Goal: Task Accomplishment & Management: Manage account settings

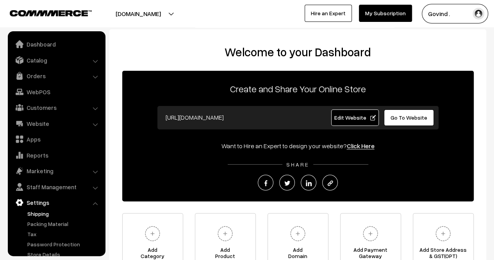
click at [44, 215] on link "Shipping" at bounding box center [63, 213] width 77 height 8
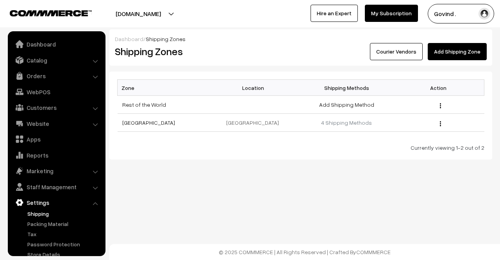
scroll to position [20, 0]
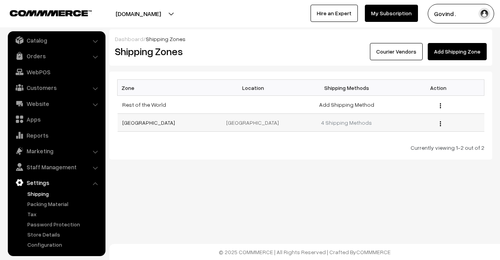
click at [441, 125] on img "button" at bounding box center [440, 123] width 1 height 5
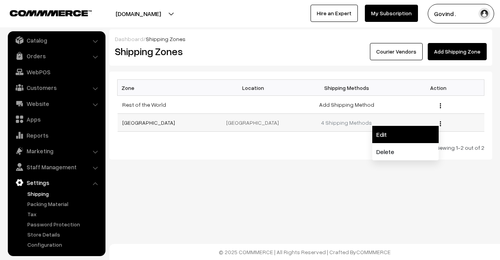
click at [417, 133] on link "Edit" at bounding box center [405, 134] width 66 height 17
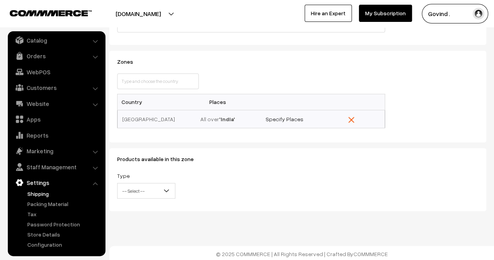
scroll to position [76, 0]
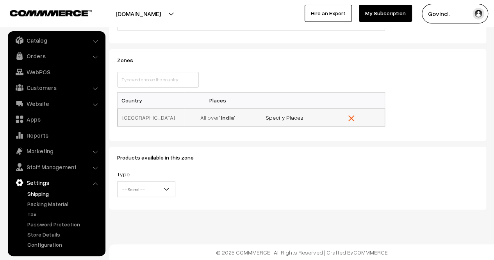
click at [204, 115] on td "All over 'India'" at bounding box center [217, 117] width 67 height 18
click at [195, 119] on td "All over '[GEOGRAPHIC_DATA]'" at bounding box center [217, 117] width 67 height 18
click at [184, 118] on td "All over 'India'" at bounding box center [217, 117] width 67 height 18
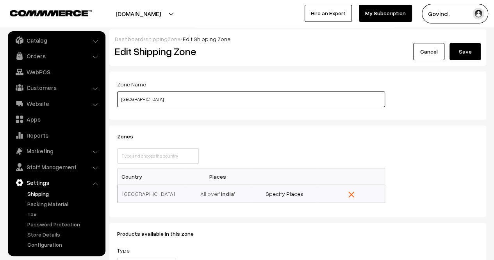
click at [297, 102] on input "India" at bounding box center [251, 99] width 268 height 16
click at [297, 102] on input "[GEOGRAPHIC_DATA]" at bounding box center [251, 99] width 268 height 16
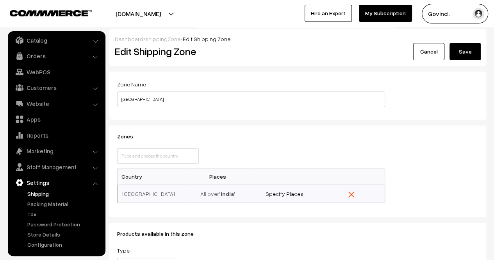
click at [288, 131] on div "Zones This country is already selected Close Country Places India 'India' Speci…" at bounding box center [297, 170] width 377 height 91
click at [281, 194] on link "Specify Places" at bounding box center [285, 193] width 38 height 7
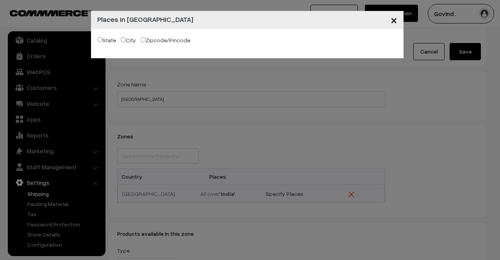
click at [394, 22] on span "×" at bounding box center [394, 20] width 7 height 14
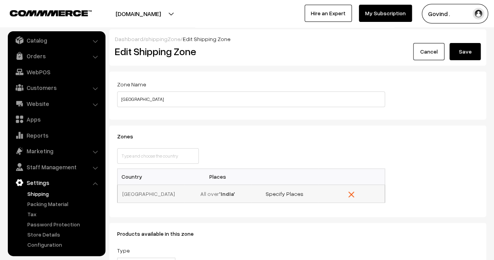
click at [154, 193] on td "India" at bounding box center [151, 193] width 67 height 18
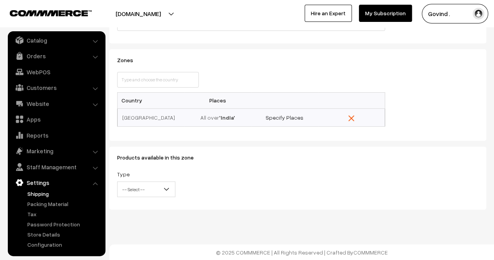
click at [141, 187] on span "-- Select --" at bounding box center [146, 189] width 57 height 14
click at [39, 197] on link "Shipping" at bounding box center [63, 194] width 77 height 8
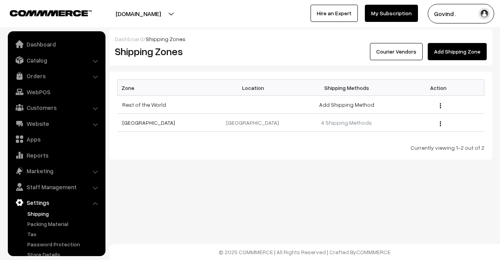
scroll to position [20, 0]
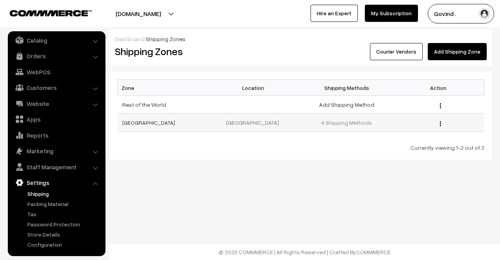
click at [440, 123] on img "button" at bounding box center [440, 123] width 1 height 5
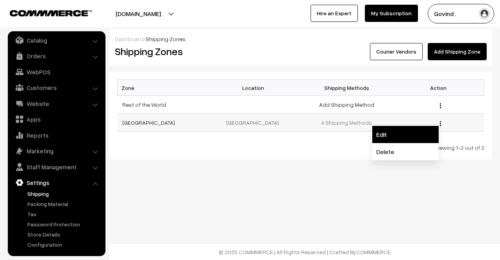
click at [425, 127] on link "Edit" at bounding box center [405, 134] width 66 height 17
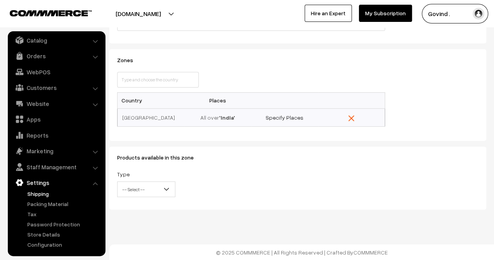
scroll to position [11, 0]
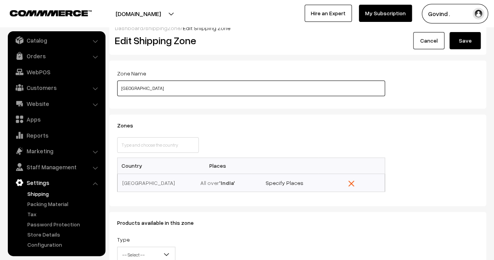
click at [146, 89] on input "India" at bounding box center [251, 89] width 268 height 16
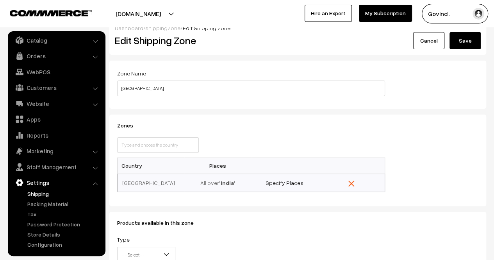
click at [169, 110] on form "Zone Name India Zones This country is already selected Close Country Places Ind…" at bounding box center [297, 168] width 377 height 214
click at [193, 179] on td "All over 'India'" at bounding box center [217, 183] width 67 height 18
click at [228, 183] on b "'India'" at bounding box center [227, 182] width 16 height 7
drag, startPoint x: 157, startPoint y: 175, endPoint x: 165, endPoint y: 175, distance: 7.5
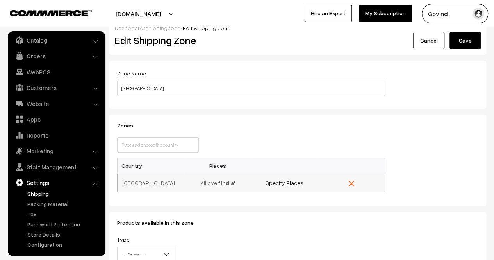
click at [157, 175] on td "India" at bounding box center [151, 183] width 67 height 18
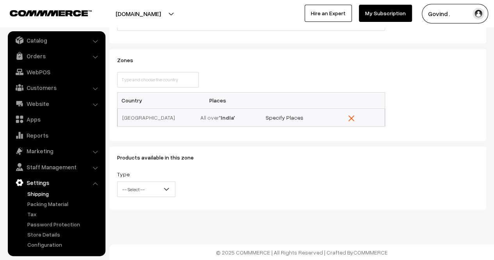
click at [152, 191] on span "-- Select --" at bounding box center [146, 189] width 57 height 14
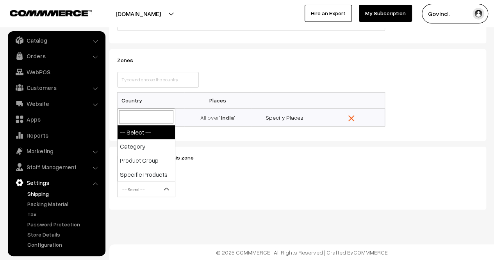
click at [152, 191] on span "-- Select --" at bounding box center [146, 189] width 57 height 14
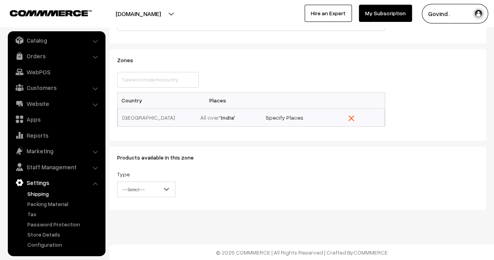
scroll to position [0, 0]
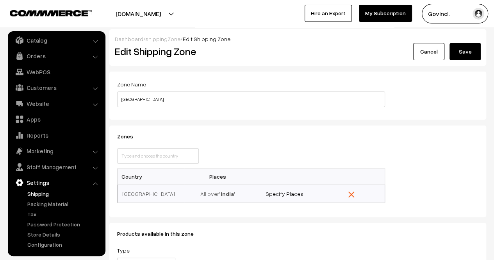
click at [33, 193] on link "Shipping" at bounding box center [63, 194] width 77 height 8
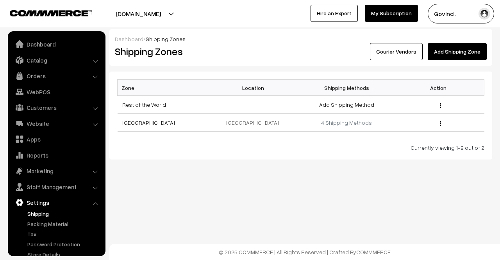
scroll to position [20, 0]
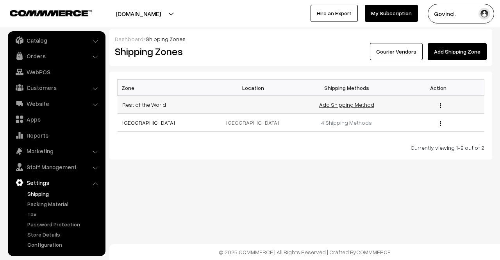
click at [335, 106] on link "Add Shipping Method" at bounding box center [346, 104] width 55 height 7
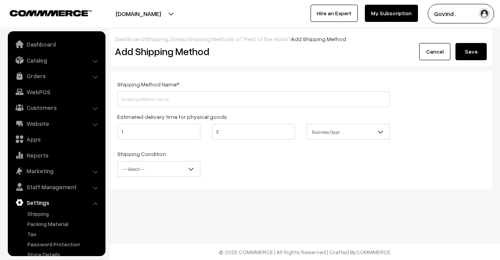
scroll to position [20, 0]
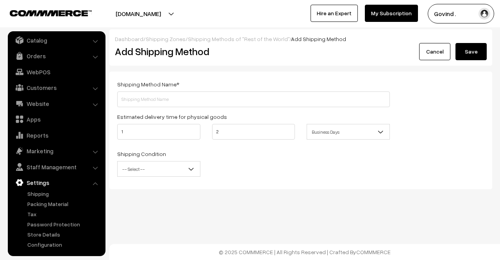
click at [420, 56] on link "Cancel" at bounding box center [434, 51] width 31 height 17
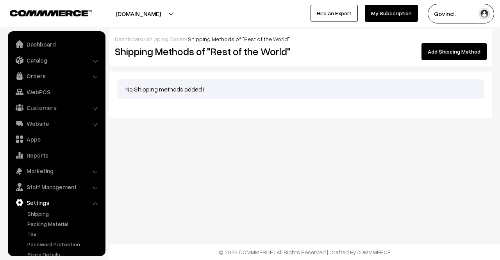
scroll to position [20, 0]
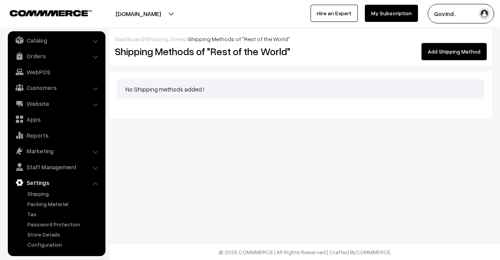
click at [439, 56] on link "Add Shipping Method" at bounding box center [454, 51] width 65 height 17
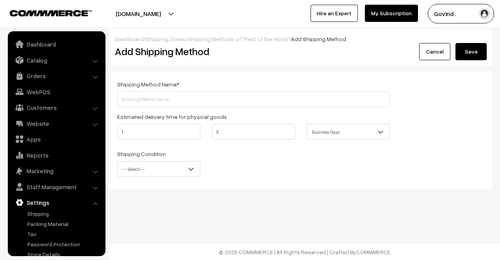
scroll to position [20, 0]
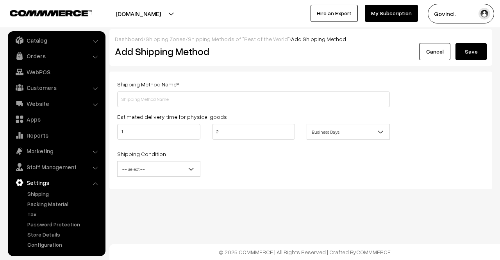
click at [434, 54] on link "Cancel" at bounding box center [434, 51] width 31 height 17
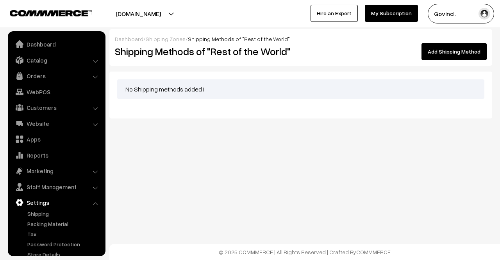
scroll to position [20, 0]
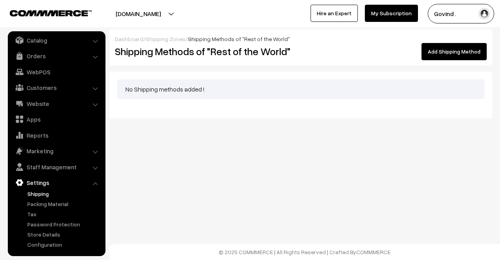
click at [31, 193] on link "Shipping" at bounding box center [63, 194] width 77 height 8
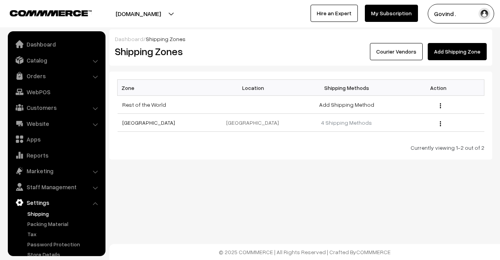
scroll to position [20, 0]
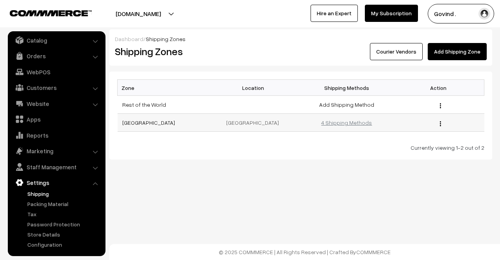
click at [331, 120] on link "4 Shipping Methods" at bounding box center [346, 122] width 51 height 7
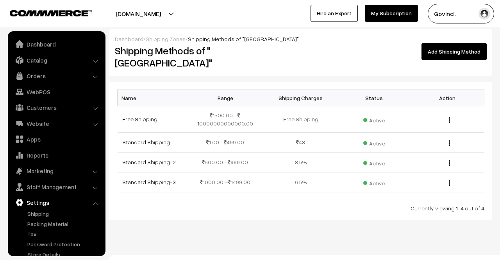
scroll to position [20, 0]
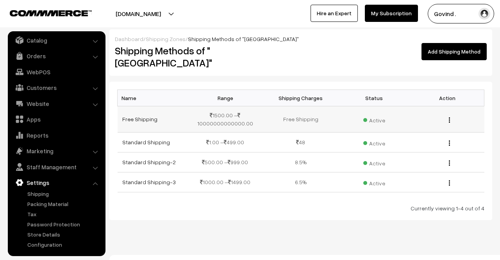
click at [450, 117] on img "button" at bounding box center [449, 119] width 1 height 5
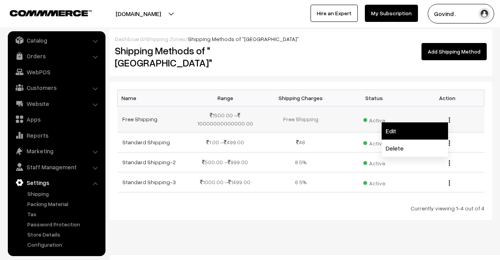
click at [398, 122] on link "Edit" at bounding box center [415, 130] width 66 height 17
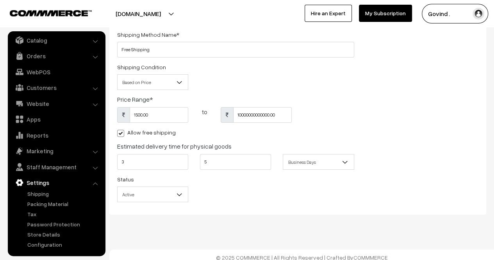
scroll to position [55, 0]
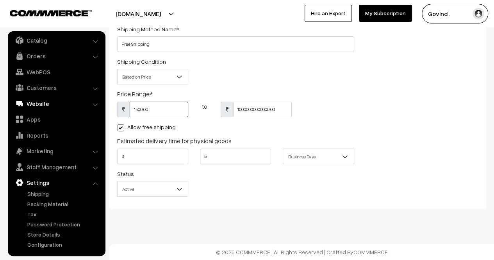
drag, startPoint x: 142, startPoint y: 108, endPoint x: 93, endPoint y: 108, distance: 49.2
click at [93, 108] on body "Thank you for showing interest. Our team will call you shortly. Close [DOMAIN_N…" at bounding box center [247, 102] width 494 height 315
type input "199"
click at [402, 91] on div "Shipping Method Name * Free Shipping Shipping Condition Based on Price Based on…" at bounding box center [297, 112] width 373 height 177
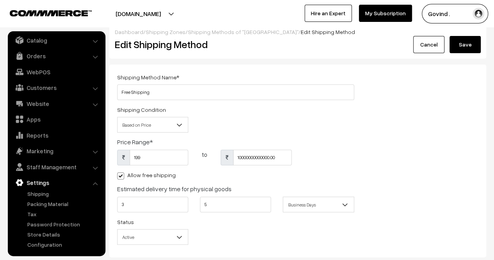
scroll to position [0, 0]
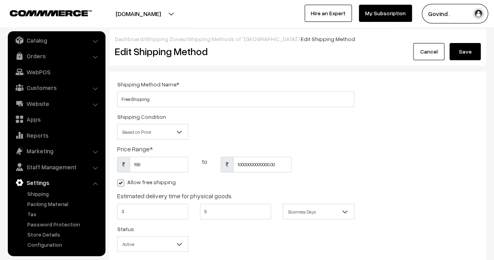
click at [467, 54] on button "Save" at bounding box center [465, 51] width 31 height 17
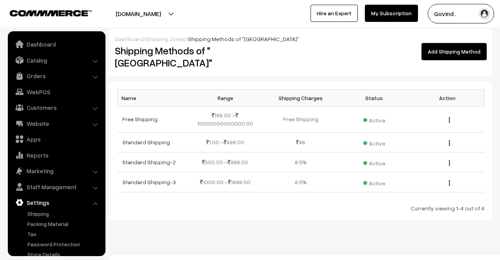
scroll to position [20, 0]
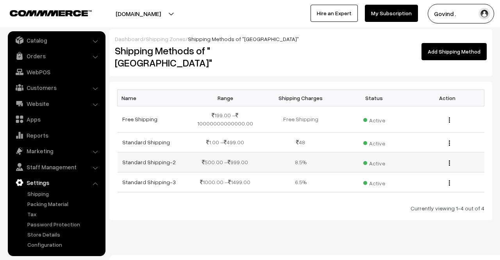
click at [450, 160] on img "button" at bounding box center [449, 162] width 1 height 5
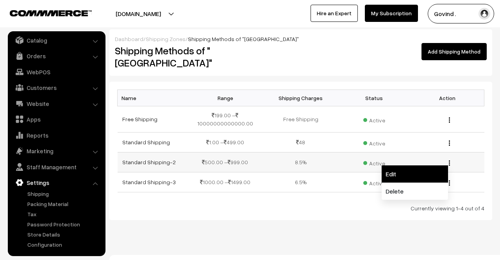
click at [402, 165] on link "Edit" at bounding box center [415, 173] width 66 height 17
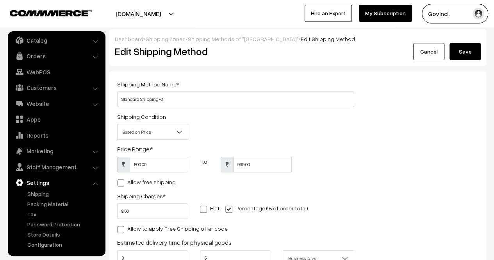
click at [422, 56] on link "Cancel" at bounding box center [428, 51] width 31 height 17
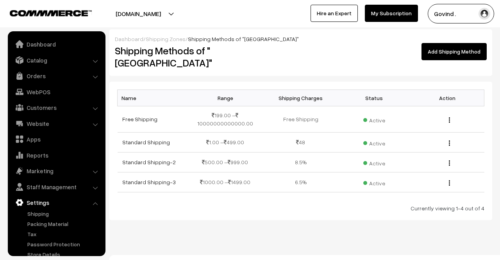
scroll to position [20, 0]
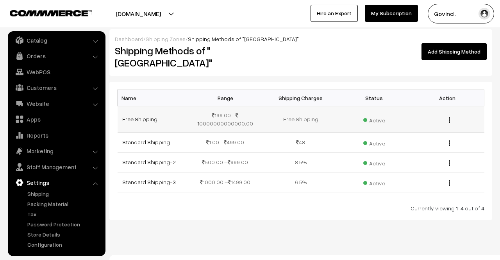
click at [449, 117] on img "button" at bounding box center [449, 119] width 1 height 5
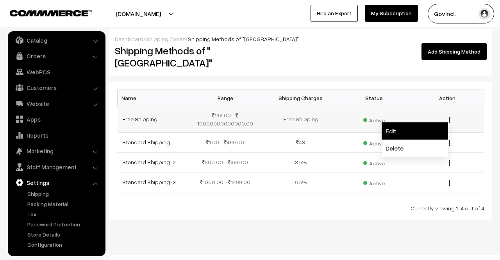
click at [406, 122] on link "Edit" at bounding box center [415, 130] width 66 height 17
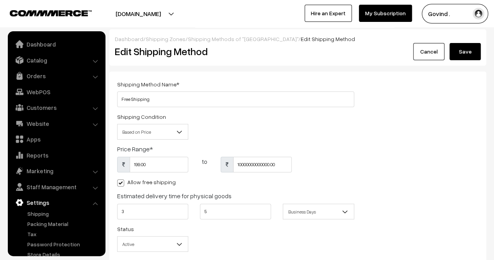
scroll to position [20, 0]
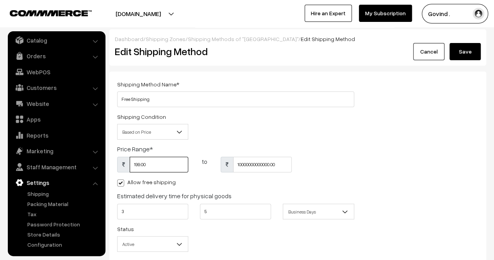
click at [140, 166] on input "199.00" at bounding box center [159, 165] width 59 height 16
type input "200"
click at [356, 138] on div "Shipping Condition Based on Price Based on Weight Based on Price" at bounding box center [235, 128] width 249 height 32
click at [471, 54] on button "Save" at bounding box center [465, 51] width 31 height 17
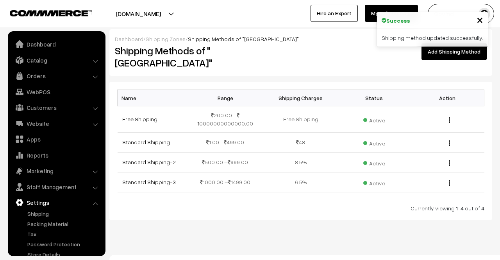
scroll to position [20, 0]
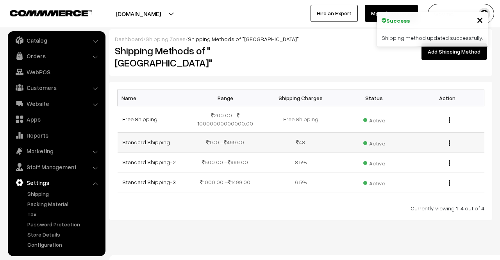
click at [450, 140] on button "button" at bounding box center [450, 143] width 2 height 6
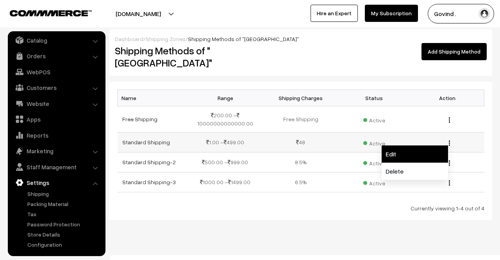
click at [415, 145] on link "Edit" at bounding box center [415, 153] width 66 height 17
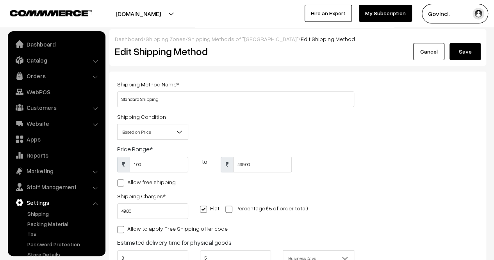
scroll to position [20, 0]
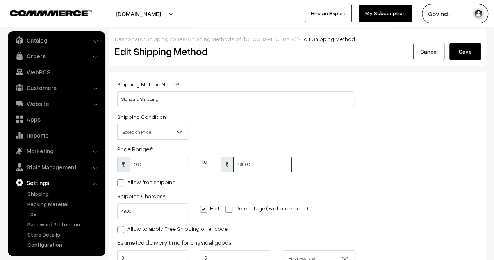
click at [239, 166] on input "499.00" at bounding box center [262, 165] width 59 height 16
type input "199"
click at [339, 164] on div "1.00 to 199" at bounding box center [235, 167] width 249 height 20
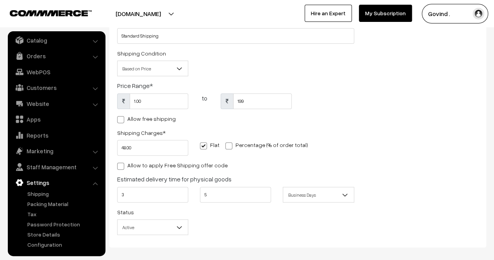
scroll to position [0, 0]
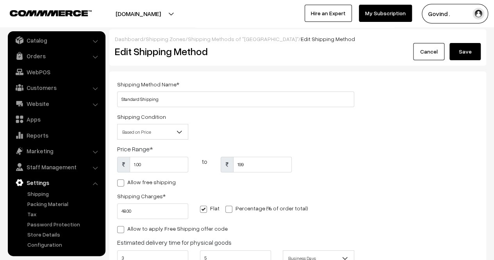
click at [466, 54] on button "Save" at bounding box center [465, 51] width 31 height 17
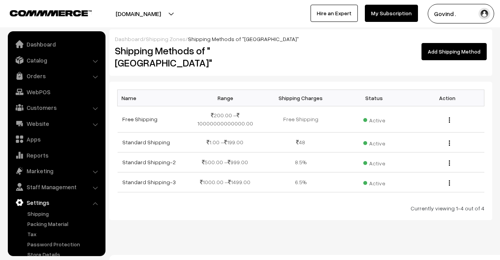
scroll to position [20, 0]
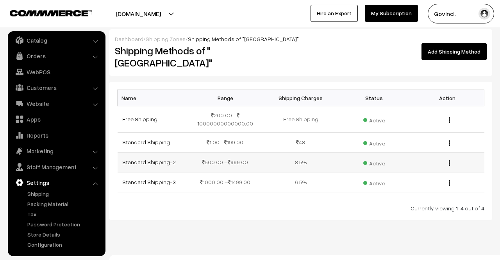
click at [449, 160] on img "button" at bounding box center [449, 162] width 1 height 5
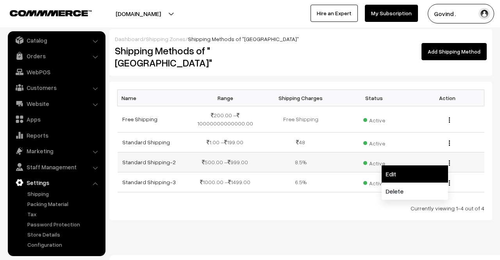
click at [410, 165] on link "Edit" at bounding box center [415, 173] width 66 height 17
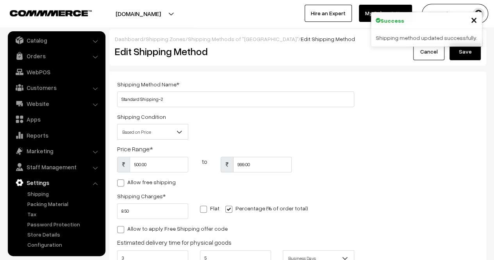
scroll to position [102, 0]
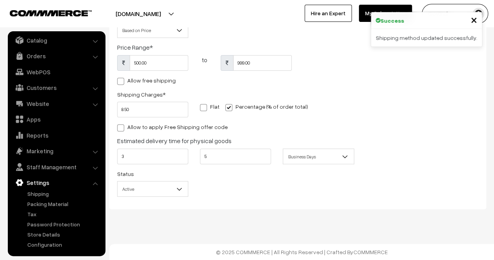
click at [150, 190] on span "Active" at bounding box center [153, 189] width 70 height 14
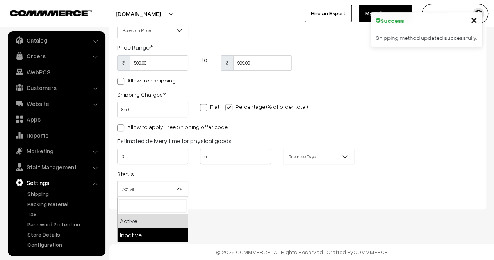
select select "2"
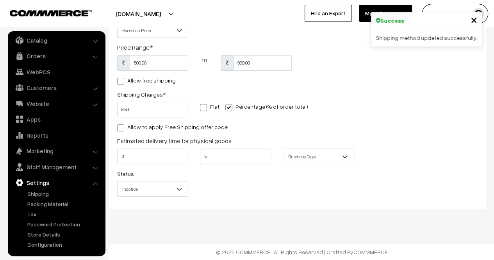
click at [317, 184] on div "Status Active Inactive Inactive" at bounding box center [235, 185] width 249 height 32
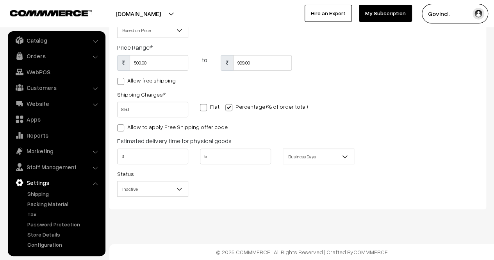
scroll to position [0, 0]
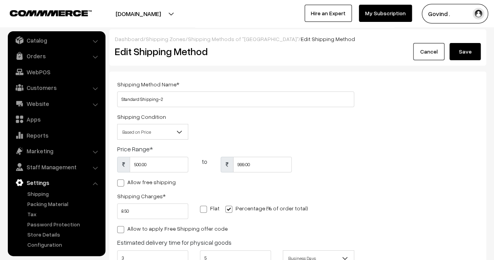
click at [469, 60] on div "Dashboard / Shipping Zones / Shipping Methods of "India" / Edit Shipping Method…" at bounding box center [297, 47] width 377 height 36
click at [467, 57] on button "Save" at bounding box center [465, 51] width 31 height 17
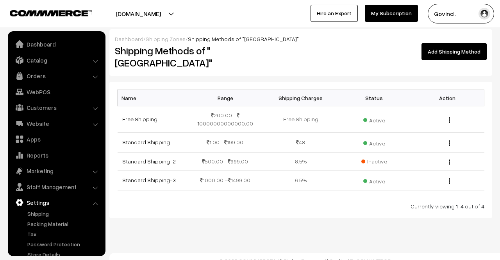
scroll to position [20, 0]
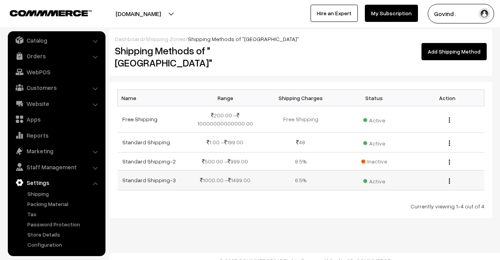
click at [449, 178] on img "button" at bounding box center [449, 180] width 1 height 5
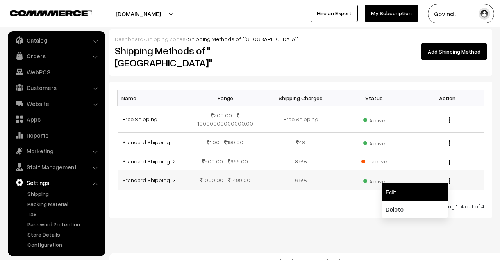
click at [412, 183] on link "Edit" at bounding box center [415, 191] width 66 height 17
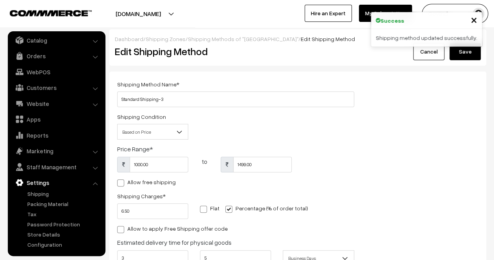
scroll to position [102, 0]
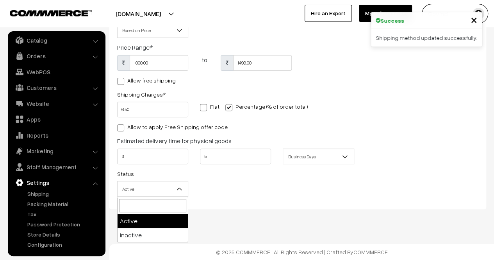
click at [143, 190] on span "Active" at bounding box center [153, 189] width 70 height 14
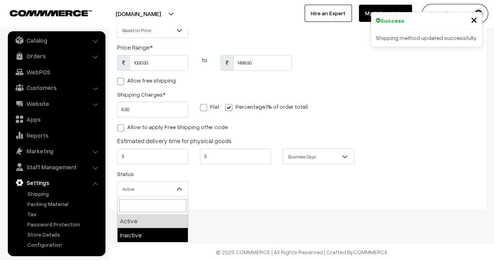
select select "2"
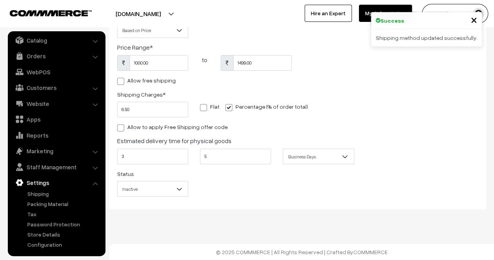
click at [276, 182] on div "Status Active Inactive Inactive" at bounding box center [235, 185] width 249 height 32
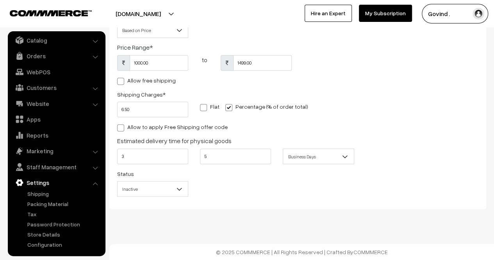
scroll to position [0, 0]
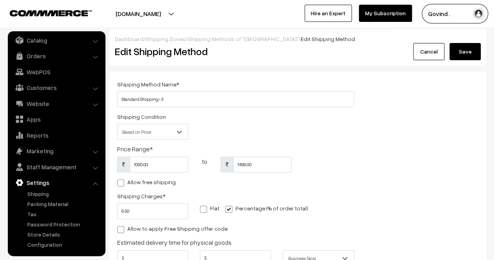
click at [468, 50] on button "Save" at bounding box center [465, 51] width 31 height 17
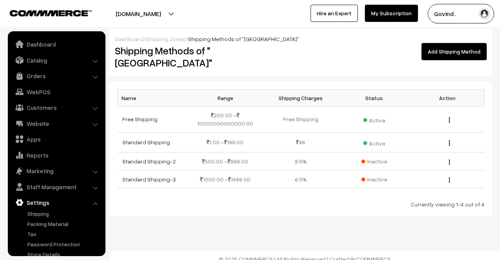
scroll to position [20, 0]
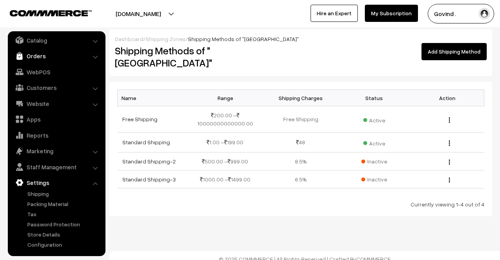
click at [42, 57] on link "Orders" at bounding box center [56, 56] width 93 height 14
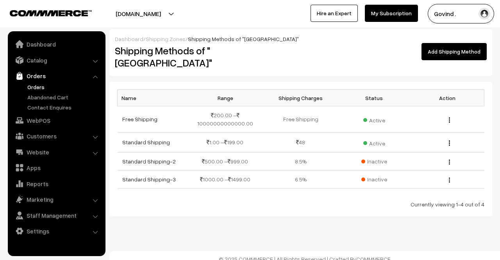
click at [38, 86] on link "Orders" at bounding box center [63, 87] width 77 height 8
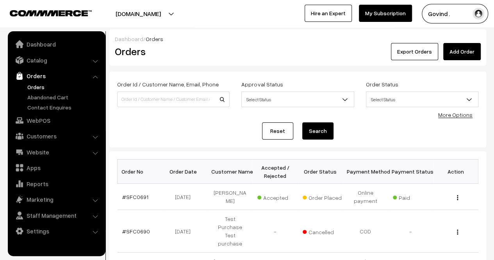
scroll to position [93, 0]
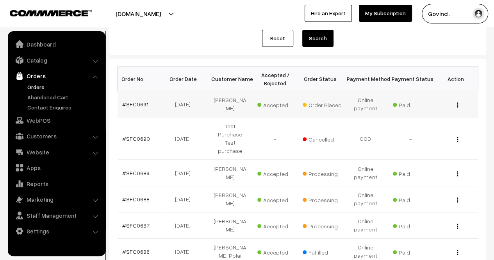
click at [458, 106] on img "button" at bounding box center [457, 104] width 1 height 5
click at [429, 116] on link "View" at bounding box center [423, 115] width 66 height 17
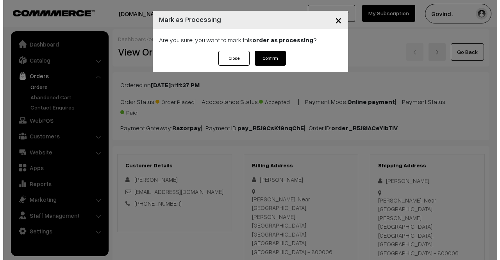
scroll to position [1018, 0]
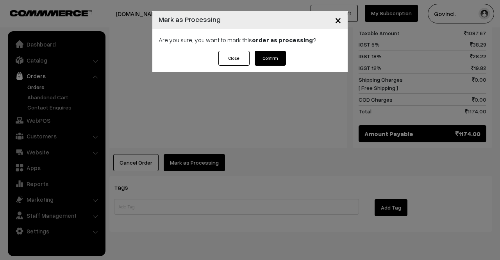
click at [267, 58] on button "Confirm" at bounding box center [270, 58] width 31 height 15
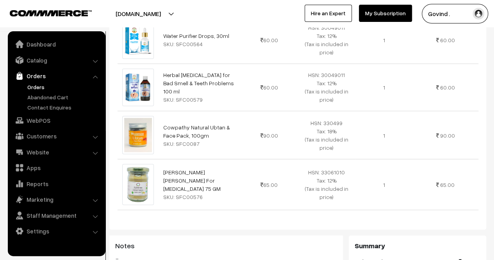
scroll to position [871, 0]
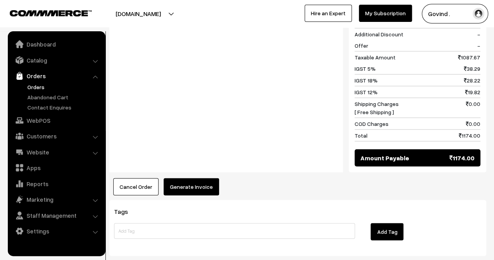
click at [196, 178] on button "Generate Invoice" at bounding box center [191, 186] width 55 height 17
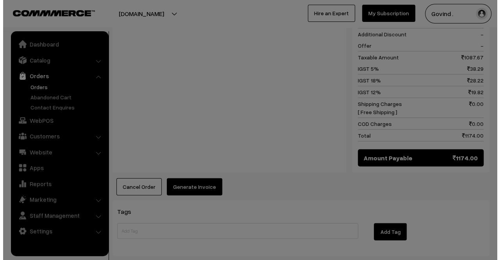
scroll to position [876, 0]
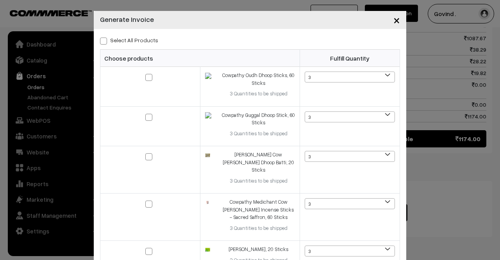
click at [100, 44] on span at bounding box center [103, 41] width 7 height 7
click at [100, 42] on input "Select All Products" at bounding box center [102, 39] width 5 height 5
checkbox input "true"
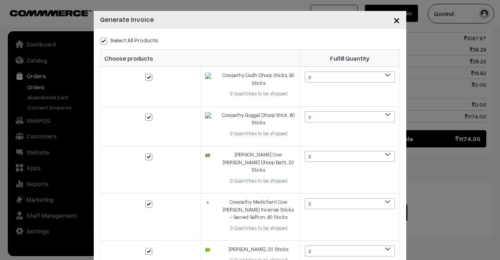
checkbox input "true"
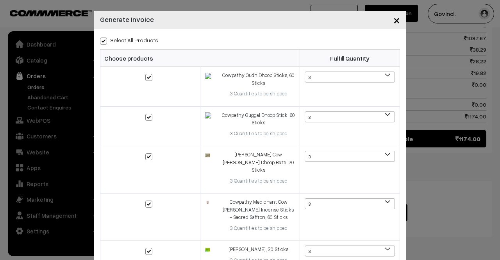
checkbox input "true"
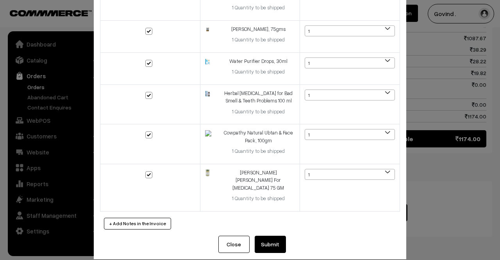
click at [270, 236] on button "Submit" at bounding box center [270, 244] width 31 height 17
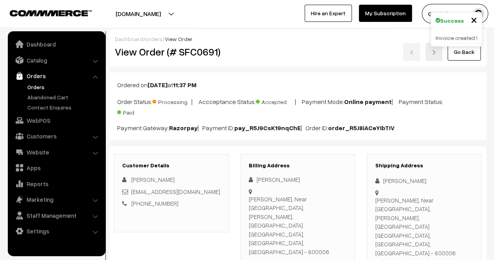
click at [469, 58] on link "Go Back" at bounding box center [464, 51] width 33 height 17
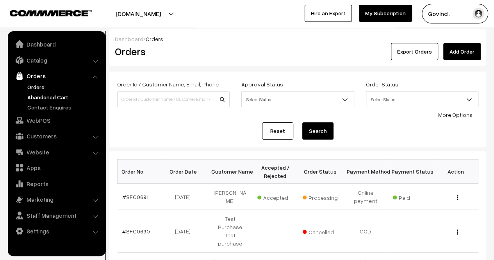
click at [48, 98] on link "Abandoned Cart" at bounding box center [63, 97] width 77 height 8
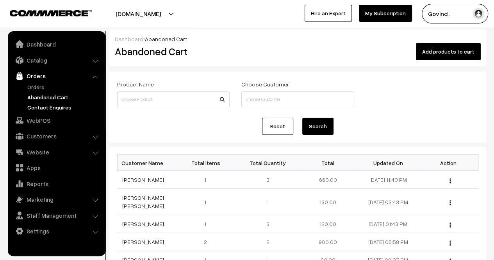
click at [48, 109] on link "Contact Enquires" at bounding box center [63, 107] width 77 height 8
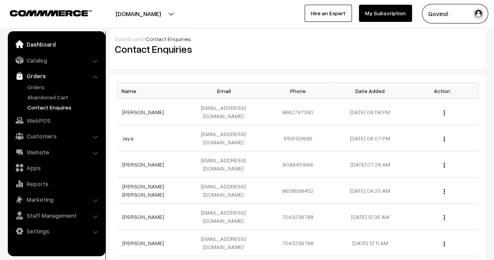
click at [41, 44] on link "Dashboard" at bounding box center [56, 44] width 93 height 14
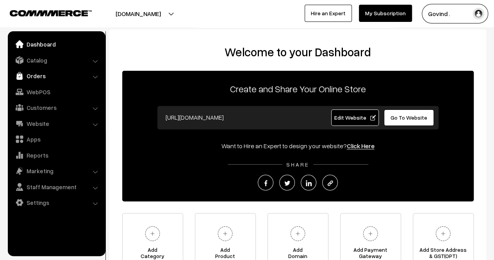
click at [47, 77] on link "Orders" at bounding box center [56, 76] width 93 height 14
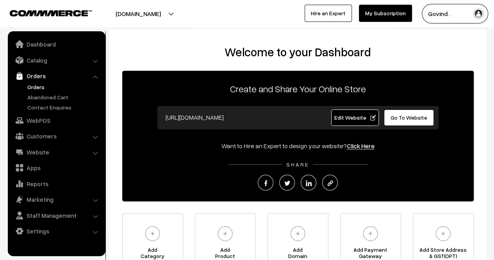
click at [38, 89] on link "Orders" at bounding box center [63, 87] width 77 height 8
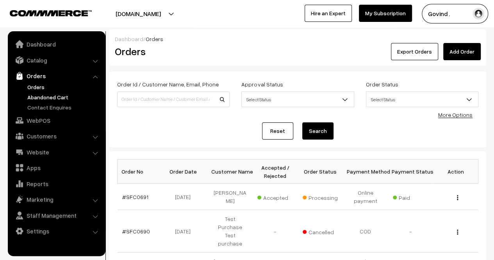
click at [45, 100] on link "Abandoned Cart" at bounding box center [63, 97] width 77 height 8
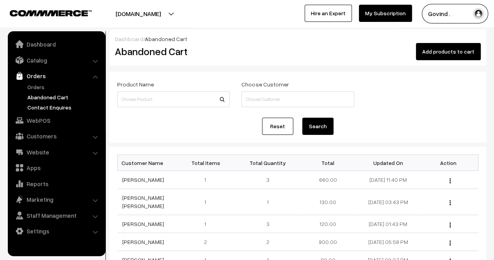
click at [46, 107] on link "Contact Enquires" at bounding box center [63, 107] width 77 height 8
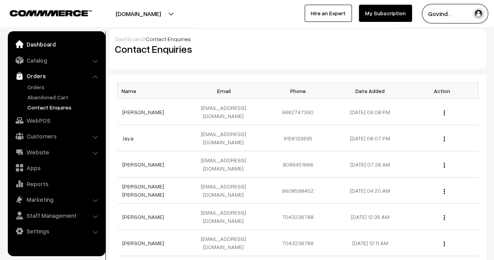
click at [39, 48] on link "Dashboard" at bounding box center [56, 44] width 93 height 14
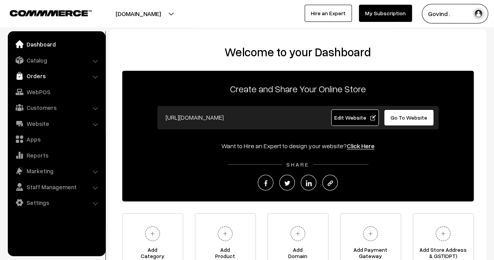
click at [32, 75] on link "Orders" at bounding box center [56, 76] width 93 height 14
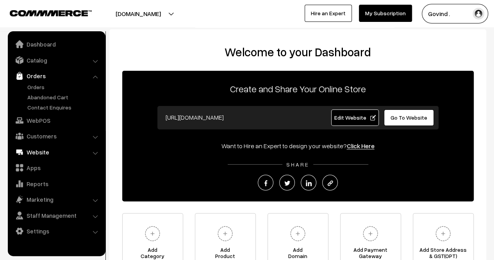
click at [43, 157] on link "Website" at bounding box center [56, 152] width 93 height 14
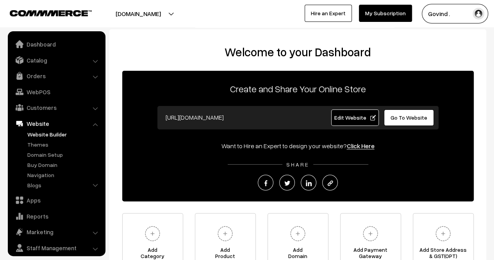
click at [50, 136] on link "Website Builder" at bounding box center [63, 134] width 77 height 8
